Goal: Information Seeking & Learning: Understand process/instructions

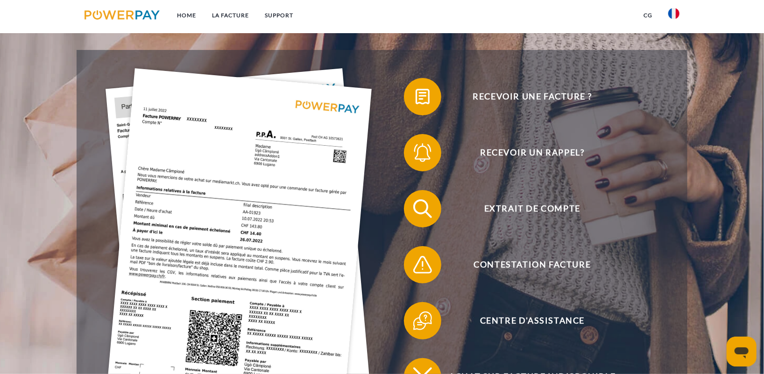
scroll to position [186, 0]
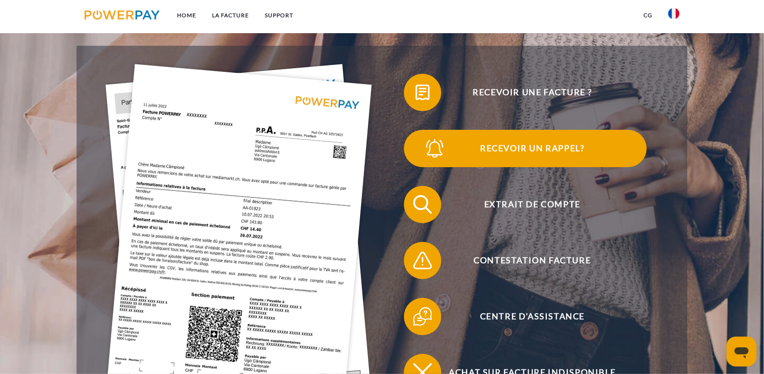
click at [598, 141] on span "Recevoir un rappel?" at bounding box center [532, 148] width 229 height 37
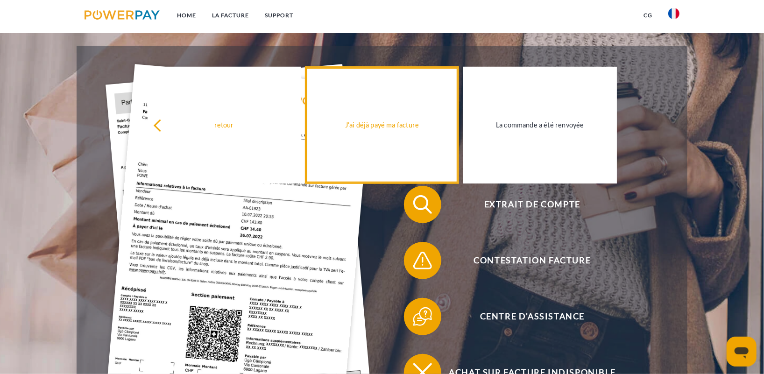
click at [392, 137] on link "J'ai déjà payé ma facture" at bounding box center [382, 125] width 153 height 117
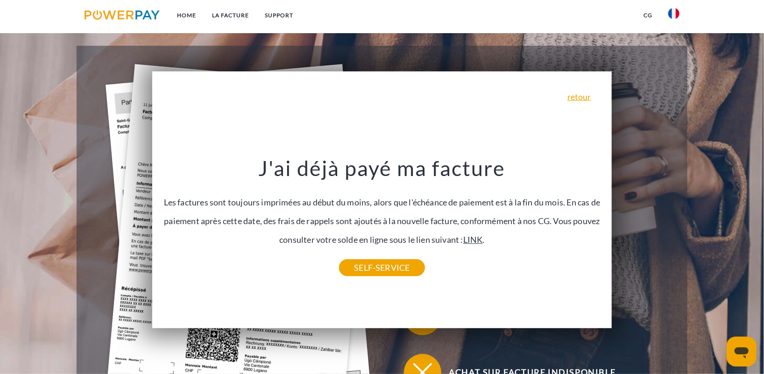
click at [483, 240] on link "LINK" at bounding box center [473, 240] width 20 height 10
click at [579, 93] on link "retour" at bounding box center [580, 96] width 24 height 8
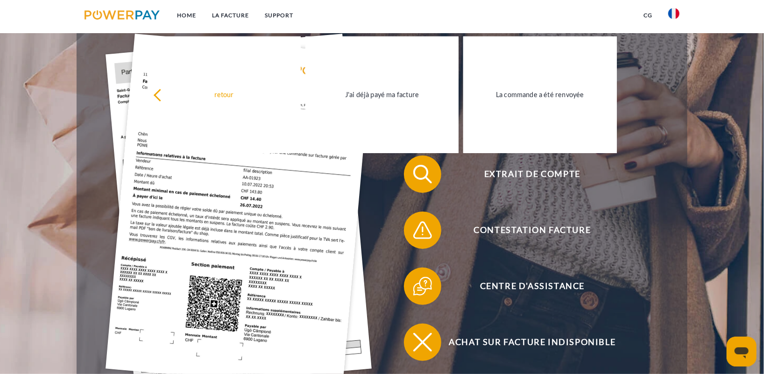
scroll to position [234, 0]
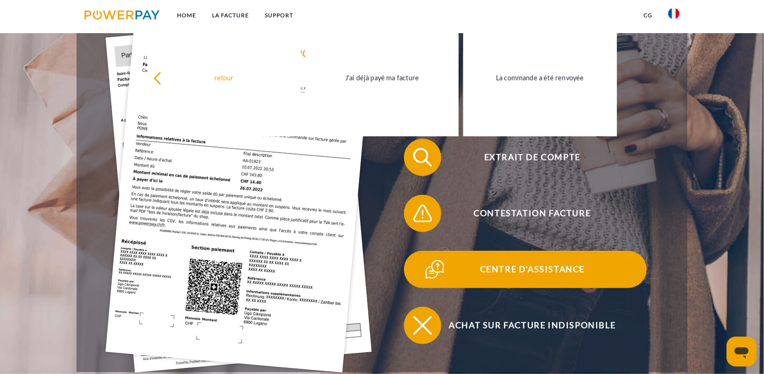
click at [525, 279] on span "Centre d'assistance" at bounding box center [532, 269] width 229 height 37
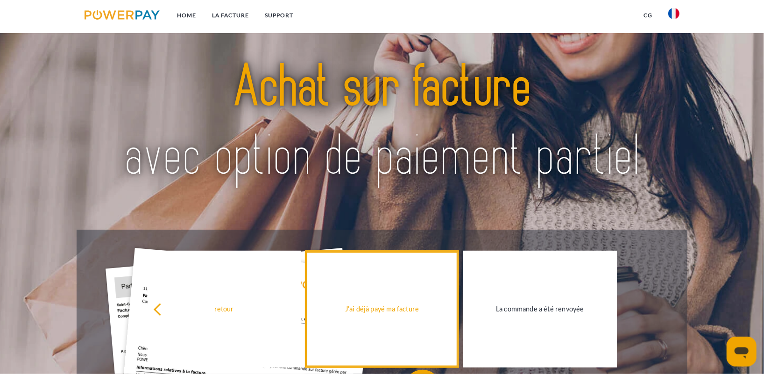
scroll to position [0, 0]
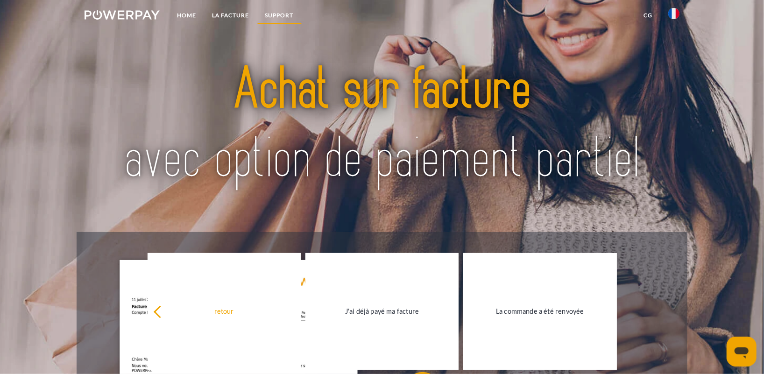
click at [281, 16] on link "Support" at bounding box center [279, 15] width 44 height 17
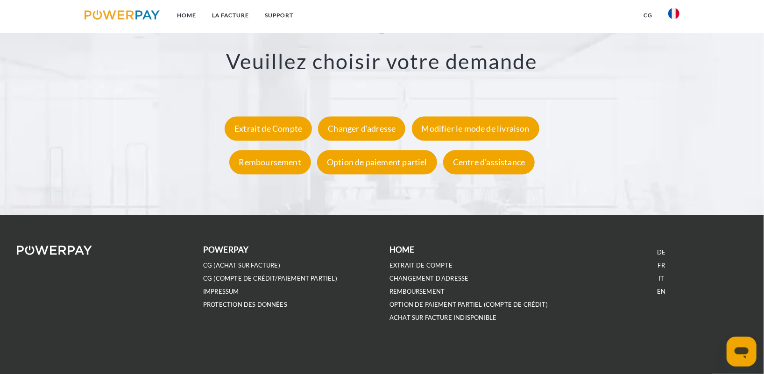
scroll to position [1804, 0]
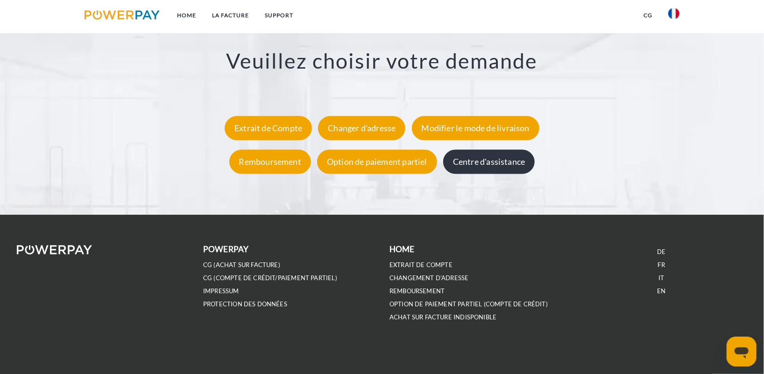
click at [491, 163] on div "Centre d'assistance" at bounding box center [489, 161] width 92 height 24
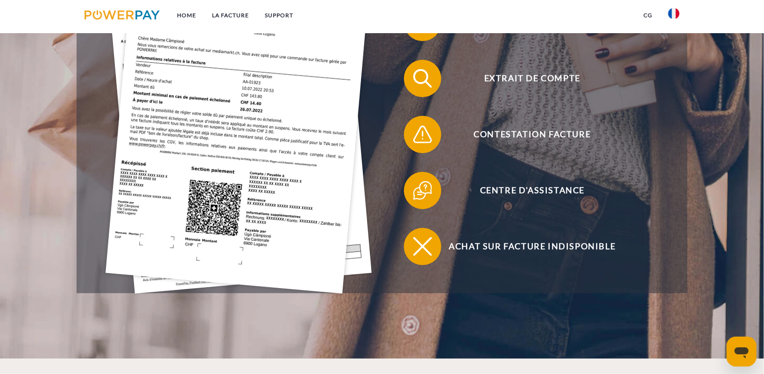
scroll to position [327, 0]
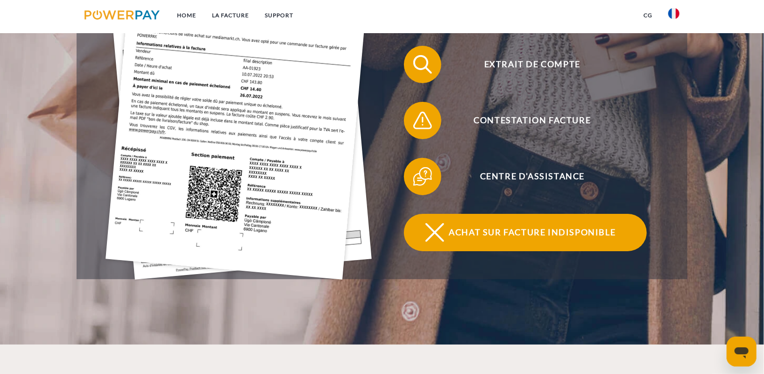
click at [501, 231] on span "Achat sur facture indisponible" at bounding box center [532, 232] width 229 height 37
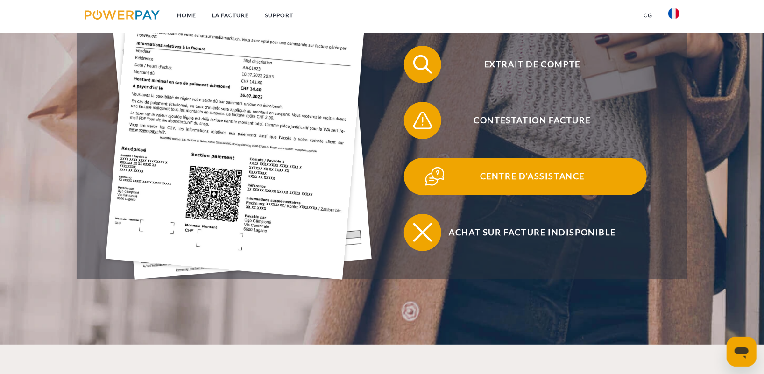
click at [488, 181] on span "Centre d'assistance" at bounding box center [532, 176] width 229 height 37
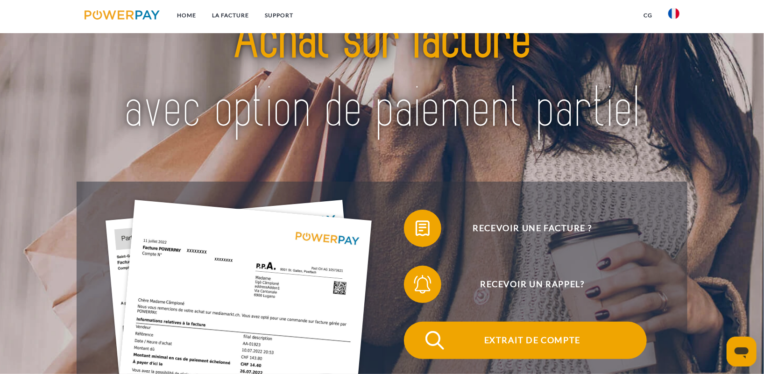
scroll to position [140, 0]
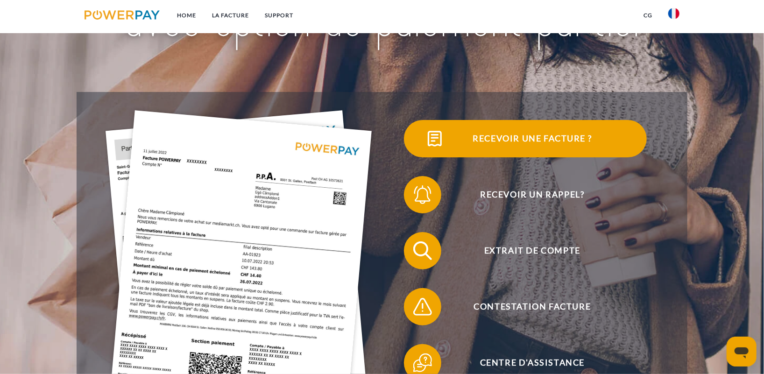
drag, startPoint x: 509, startPoint y: 147, endPoint x: 507, endPoint y: 157, distance: 10.1
click at [509, 147] on span "Recevoir une facture ?" at bounding box center [532, 138] width 229 height 37
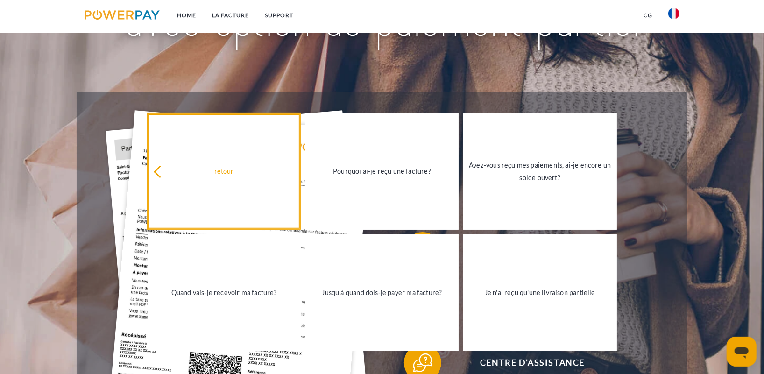
click at [157, 177] on div "retour" at bounding box center [224, 171] width 142 height 13
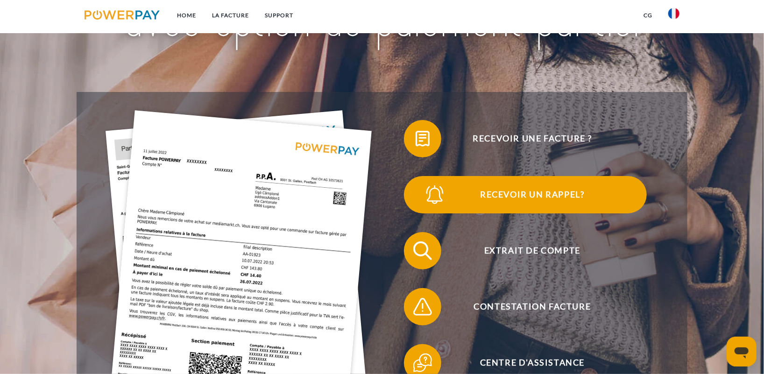
click at [514, 192] on span "Recevoir un rappel?" at bounding box center [532, 194] width 229 height 37
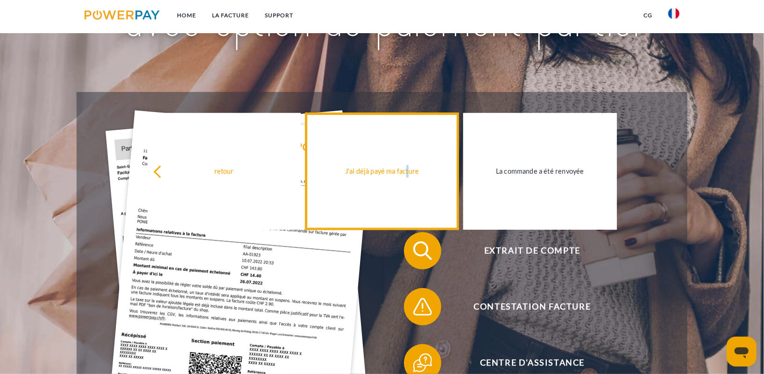
click at [411, 190] on link "J'ai déjà payé ma facture" at bounding box center [382, 171] width 153 height 117
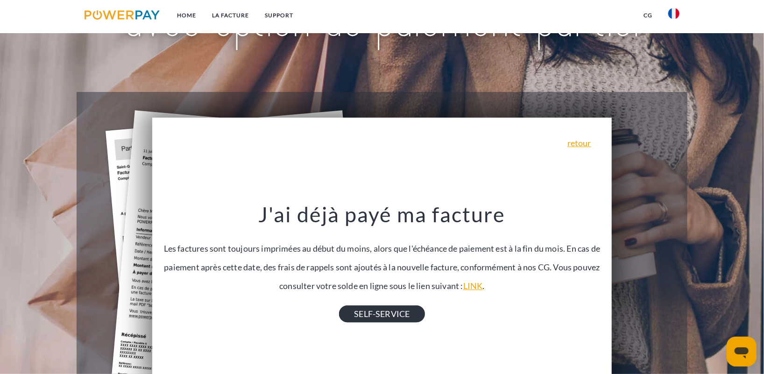
click at [361, 313] on link "SELF-SERVICE" at bounding box center [381, 314] width 85 height 17
